Goal: Task Accomplishment & Management: Complete application form

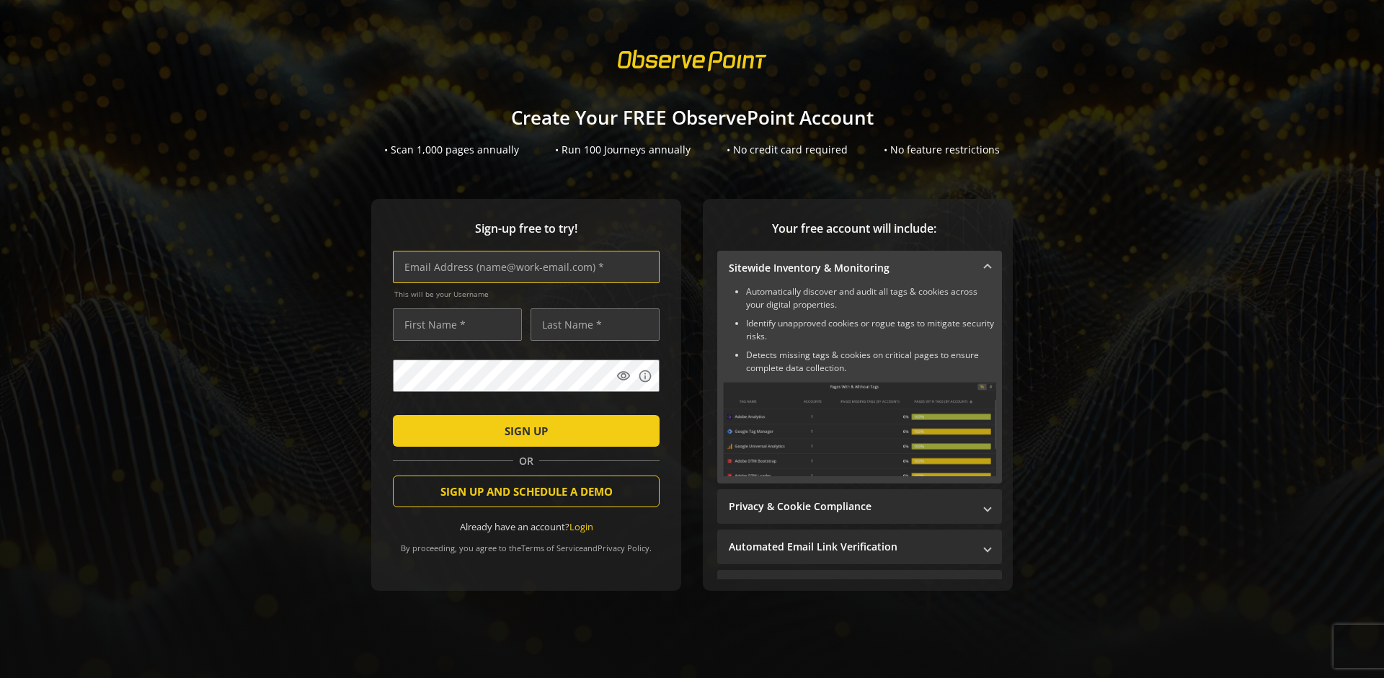
click at [523, 267] on input "text" at bounding box center [526, 267] width 267 height 32
type input "[EMAIL_ADDRESS][DOMAIN_NAME]"
click at [453, 324] on input "text" at bounding box center [457, 325] width 129 height 32
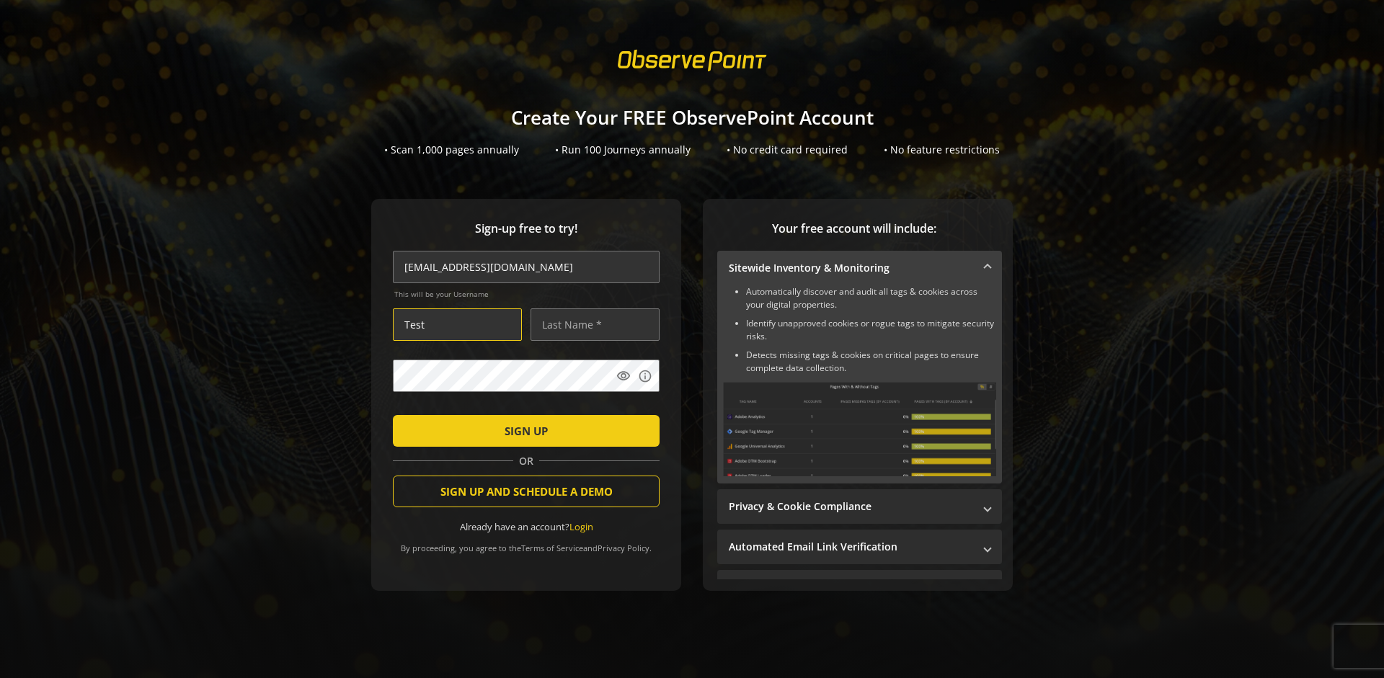
type input "Test"
click at [591, 324] on input "text" at bounding box center [595, 325] width 129 height 32
type input "Test"
click at [523, 430] on span "SIGN UP" at bounding box center [526, 431] width 43 height 26
